Goal: Information Seeking & Learning: Learn about a topic

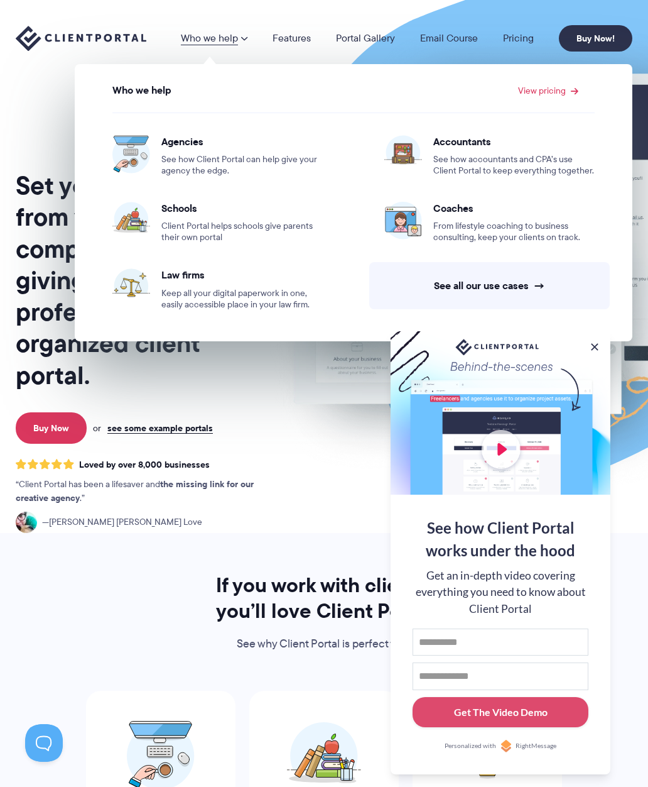
click at [290, 24] on div "Who we help Who we help View pricing Agencies See how Client Portal can help gi…" at bounding box center [324, 38] width 648 height 77
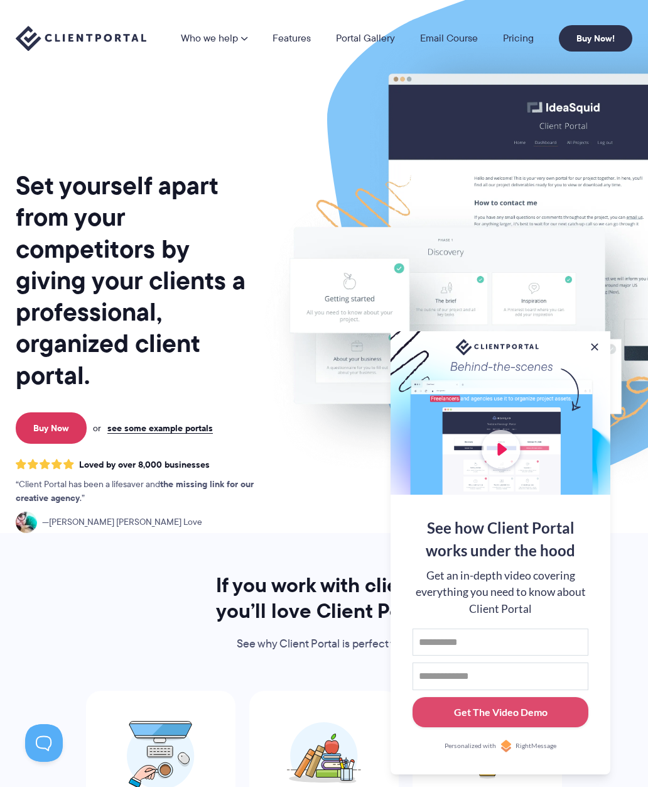
click at [294, 33] on link "Features" at bounding box center [292, 38] width 38 height 10
click at [278, 40] on link "Features" at bounding box center [292, 38] width 38 height 10
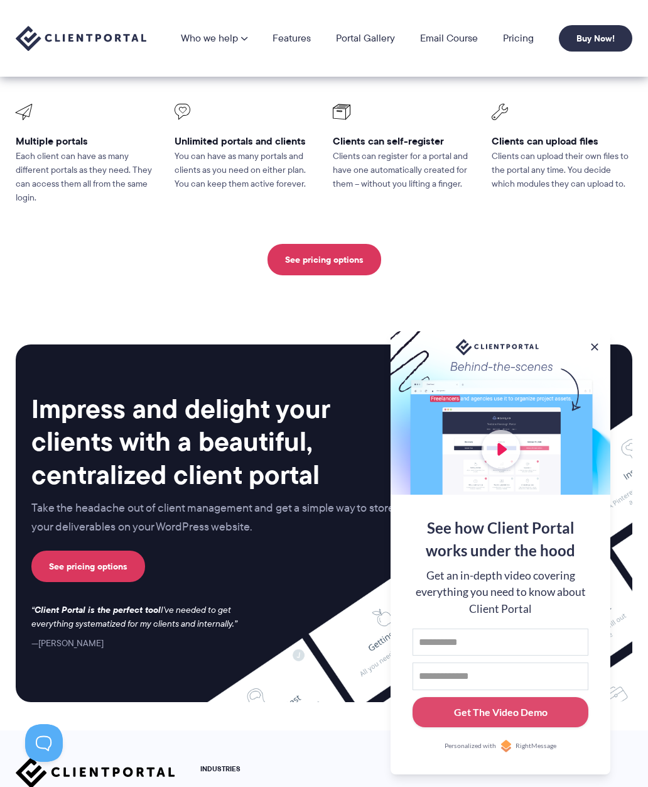
scroll to position [2780, 0]
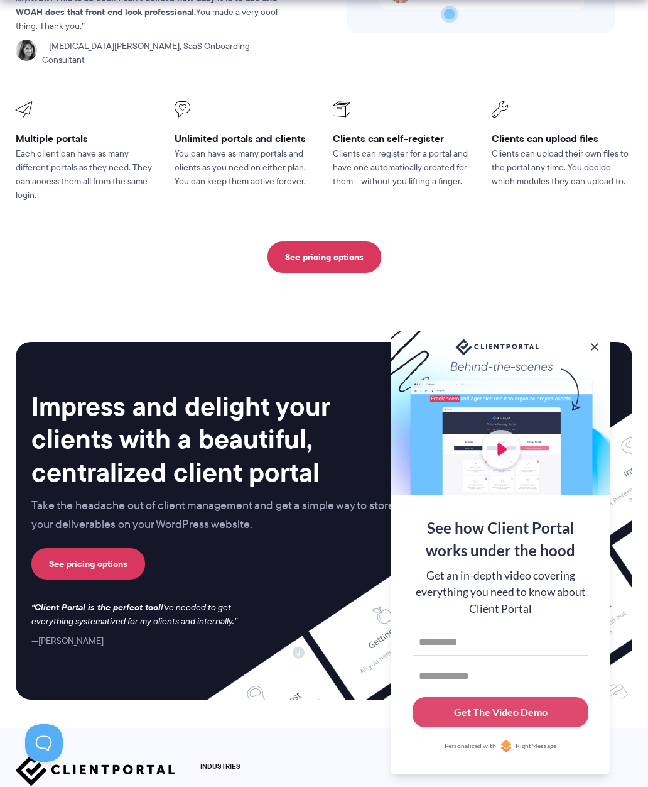
click at [337, 241] on link "See pricing options" at bounding box center [325, 256] width 114 height 31
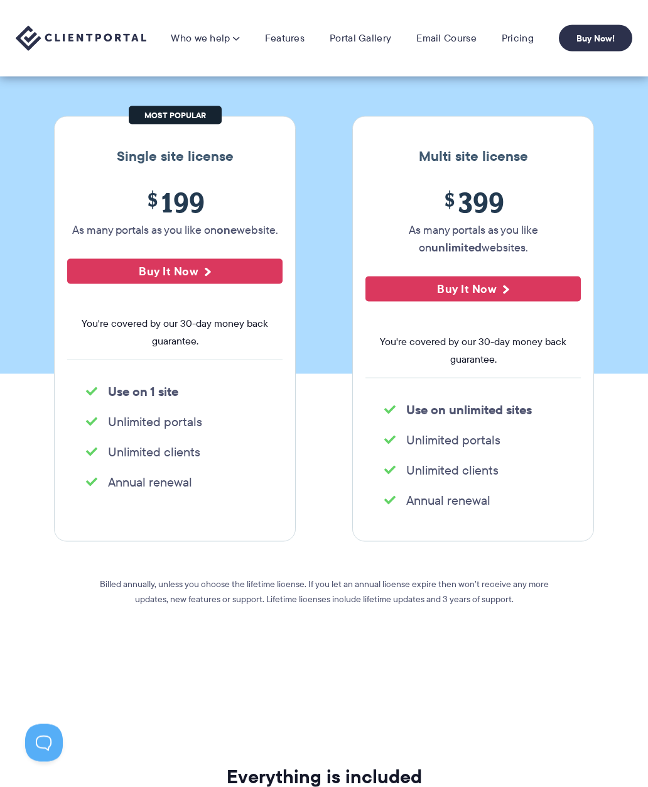
scroll to position [86, 0]
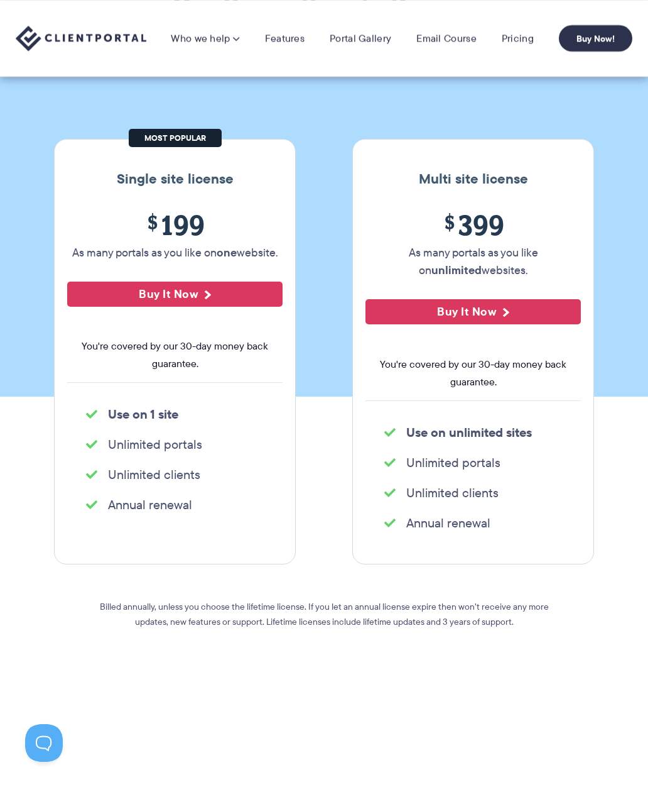
click at [360, 44] on link "Portal Gallery" at bounding box center [361, 38] width 62 height 13
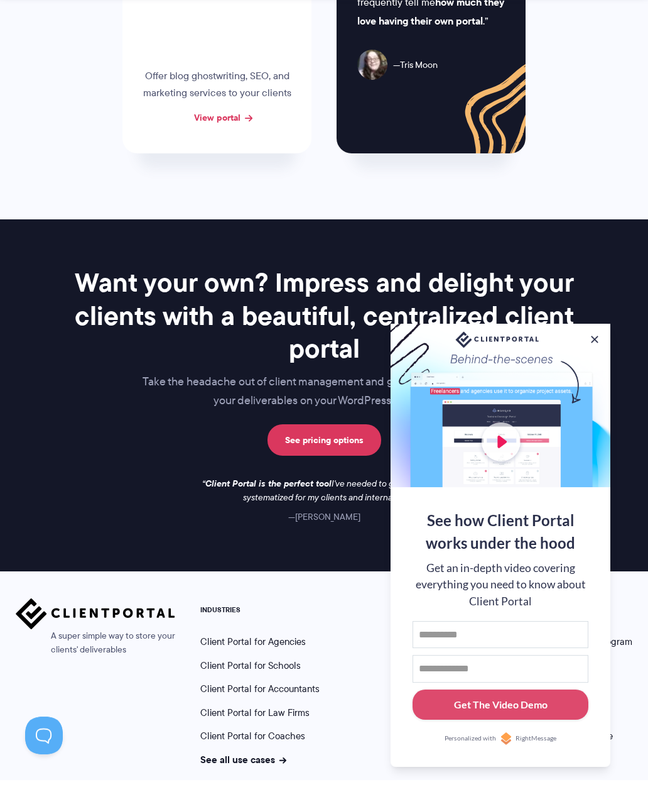
scroll to position [1310, 0]
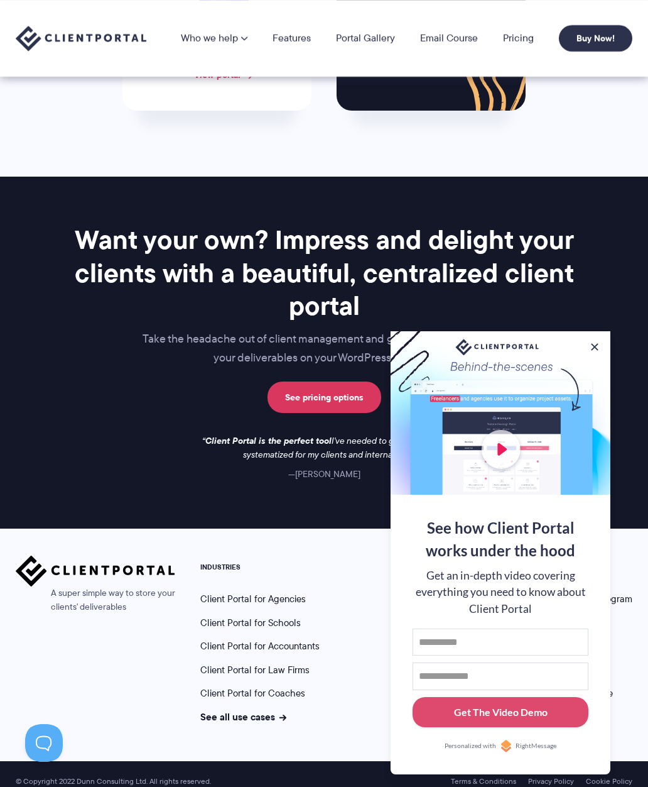
click at [598, 344] on button at bounding box center [595, 347] width 13 height 13
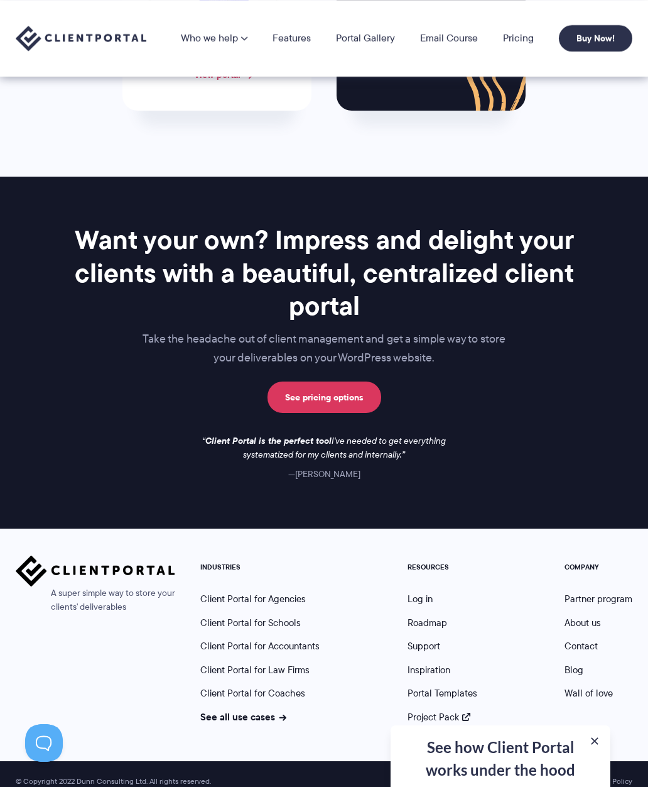
click at [288, 592] on link "Client Portal for Agencies" at bounding box center [253, 599] width 106 height 14
